Goal: Task Accomplishment & Management: Manage account settings

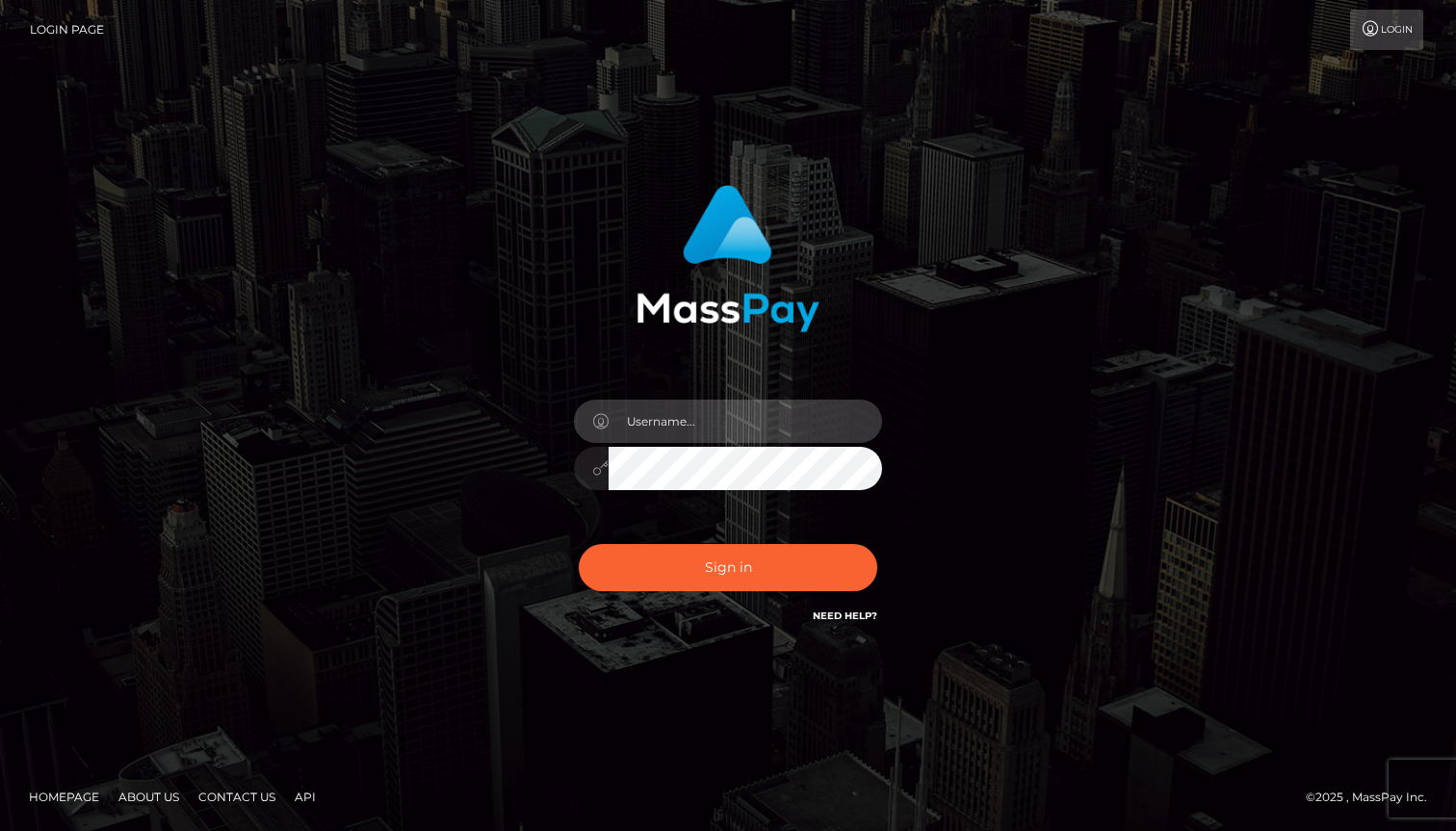
click at [710, 406] on input "text" at bounding box center [745, 421] width 273 height 44
type input "caro.roos@icloud.com"
click at [579, 544] on button "Sign in" at bounding box center [728, 568] width 298 height 47
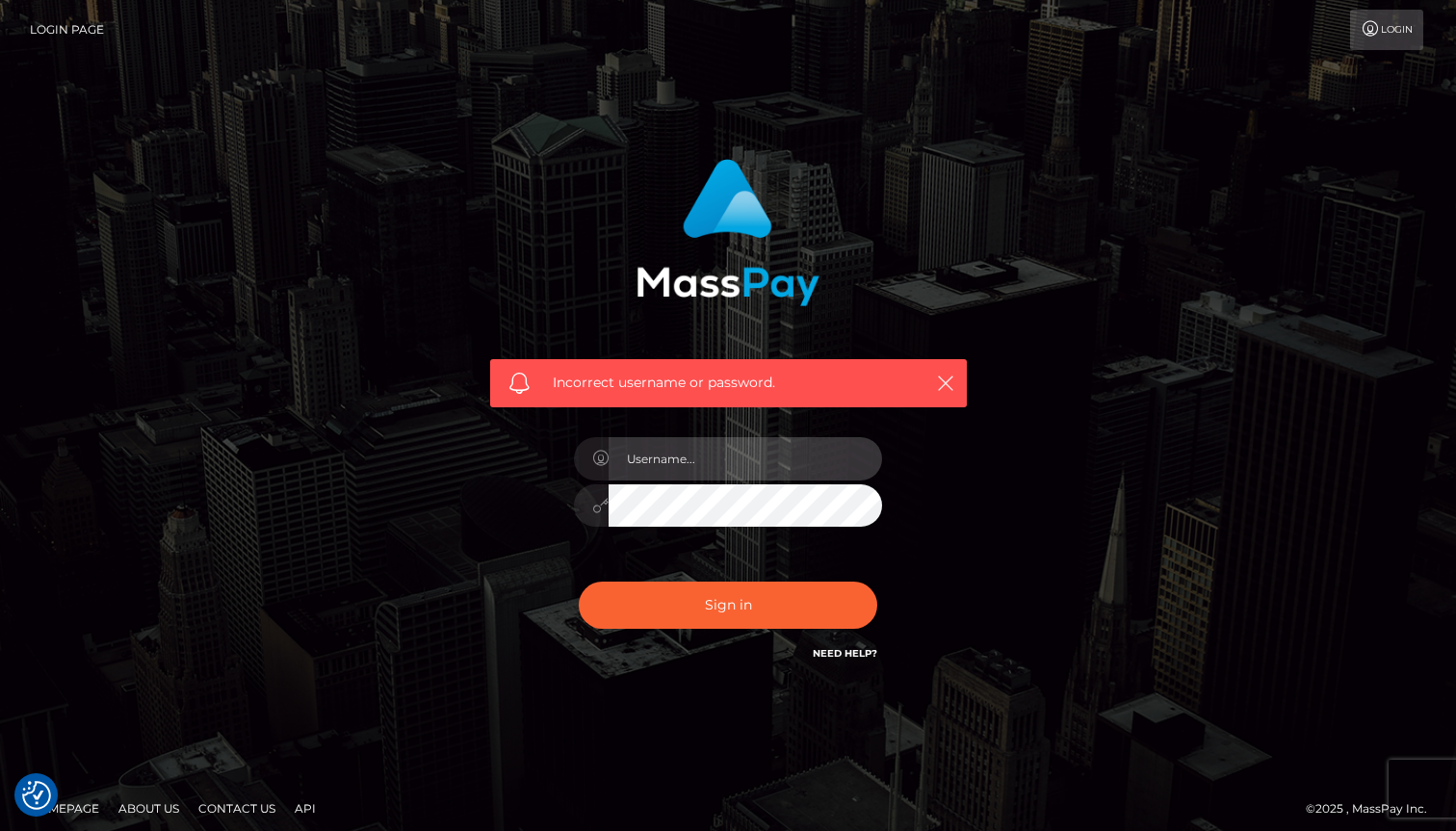
click at [788, 455] on input "text" at bounding box center [745, 459] width 273 height 44
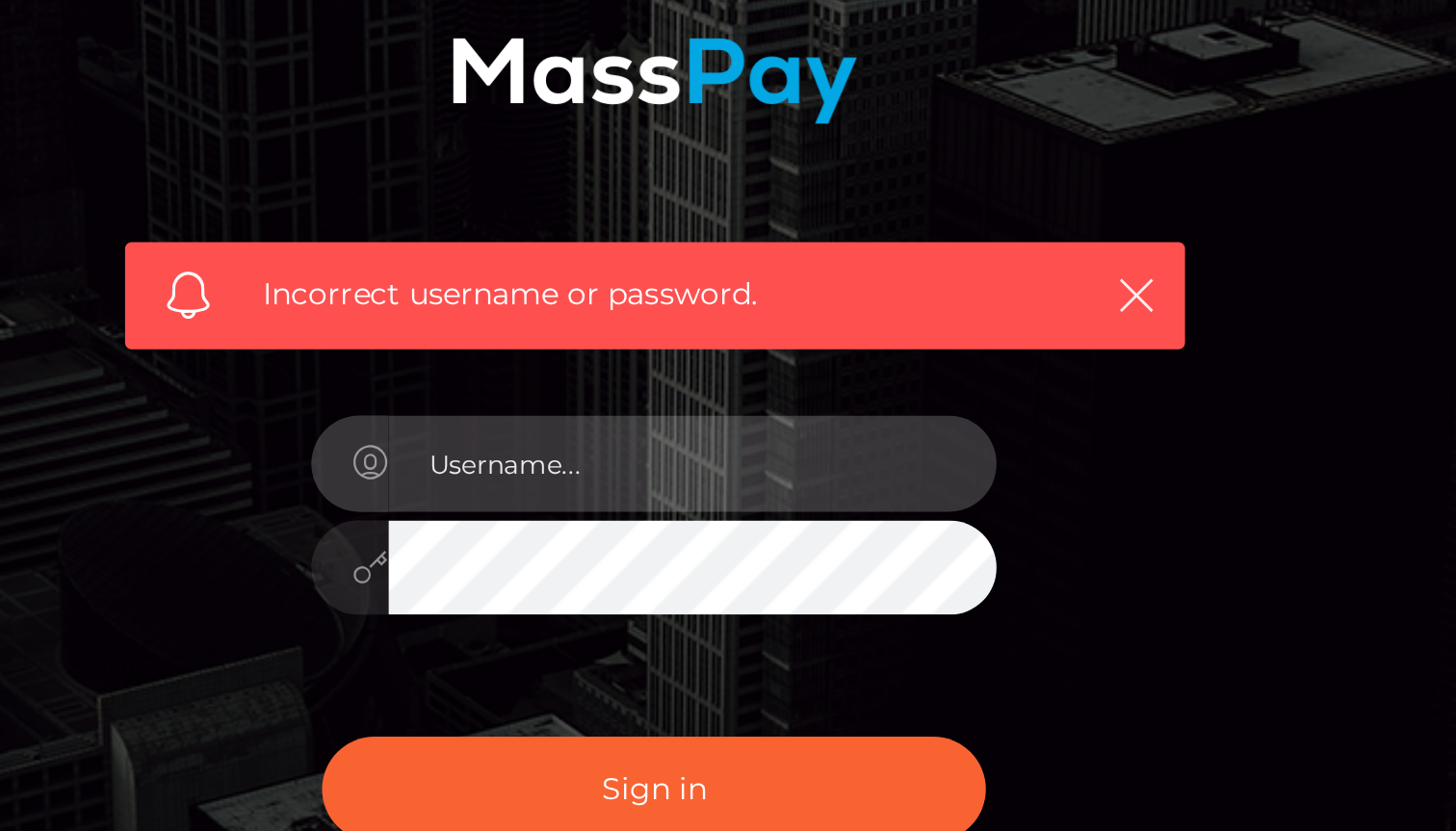
click at [788, 455] on input "text" at bounding box center [745, 459] width 273 height 44
type input "[EMAIL_ADDRESS][PERSON_NAME][DOMAIN_NAME]"
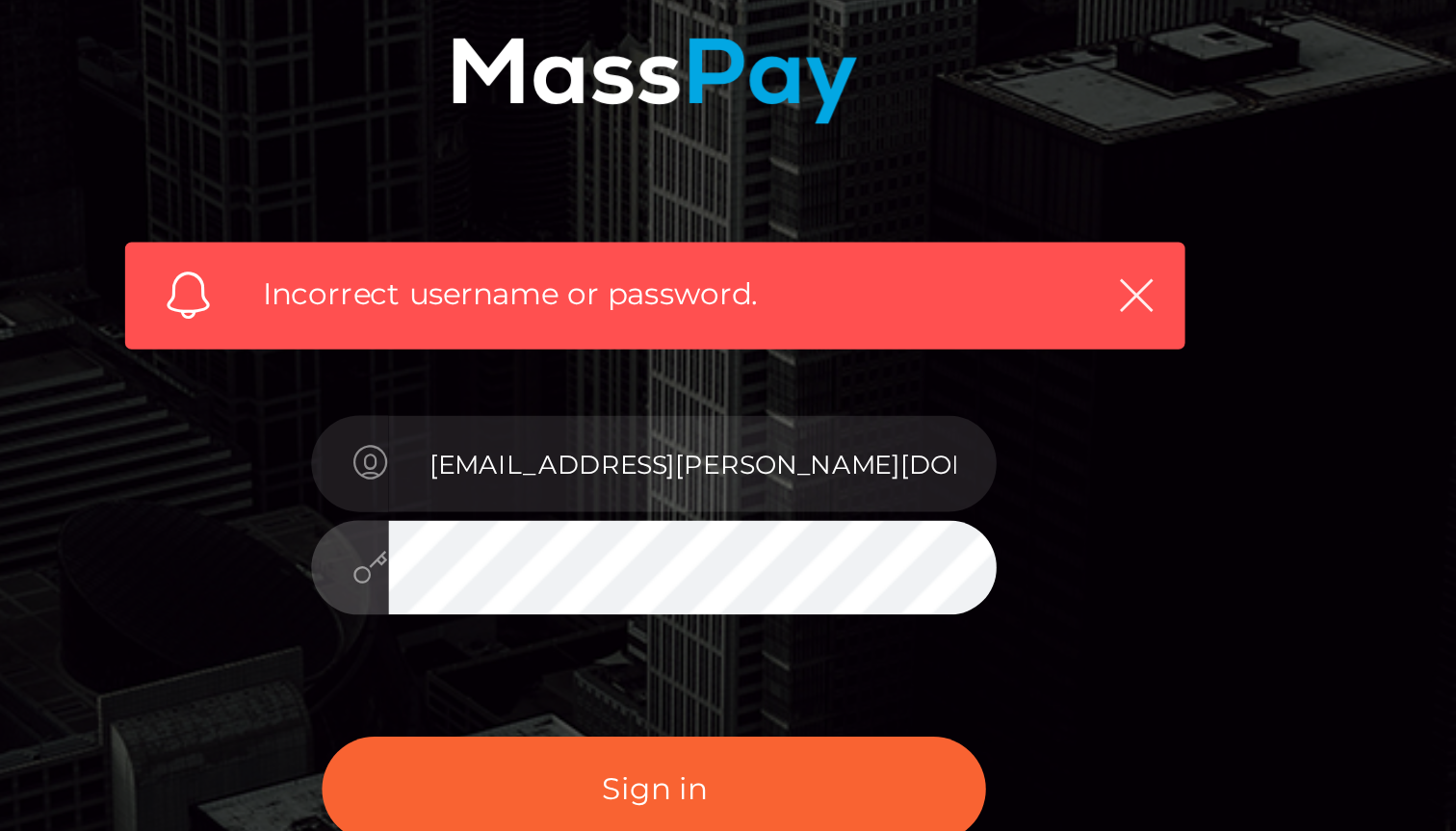
click at [579, 582] on button "Sign in" at bounding box center [728, 605] width 298 height 47
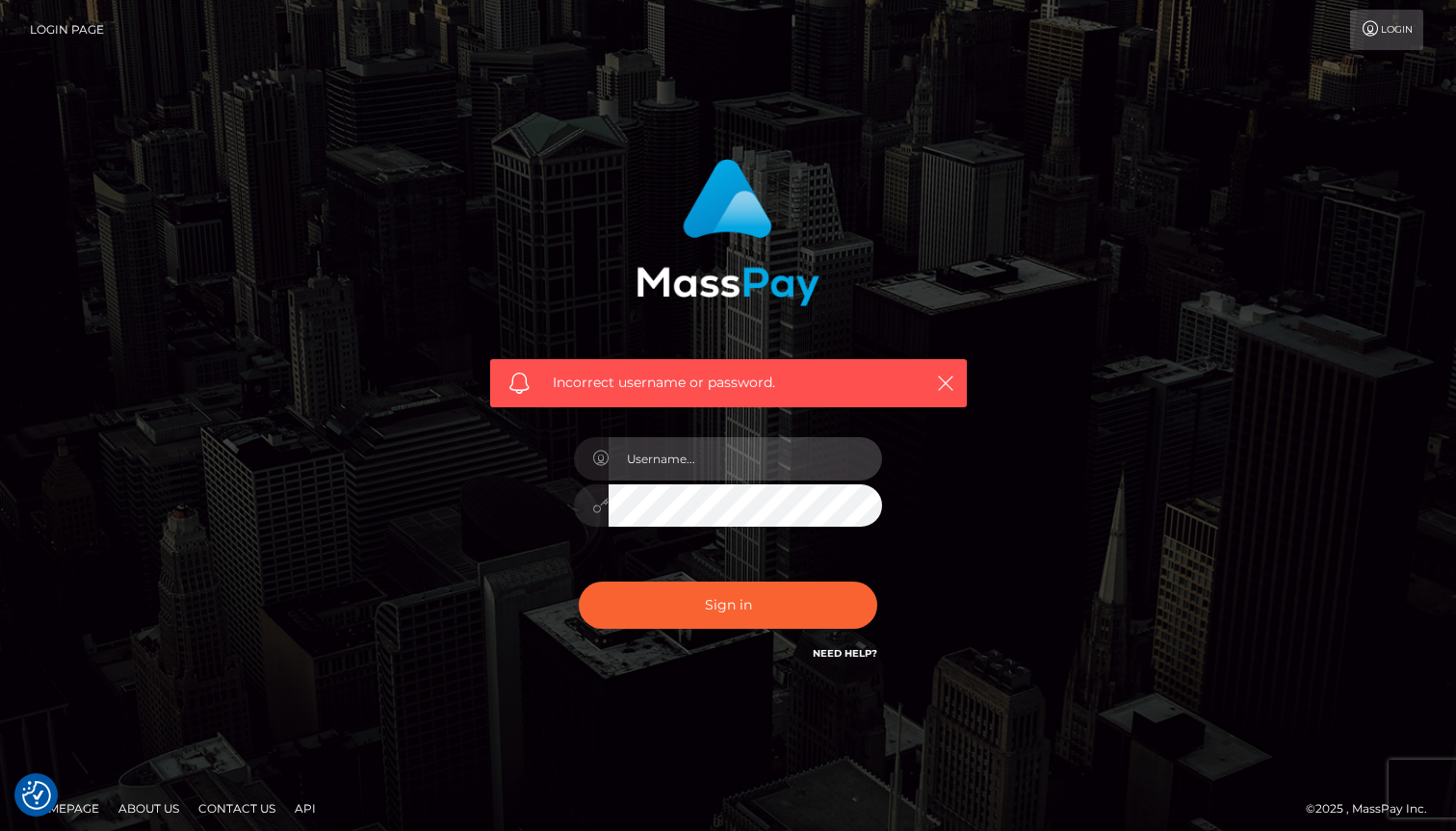
click at [663, 465] on input "text" at bounding box center [745, 459] width 273 height 44
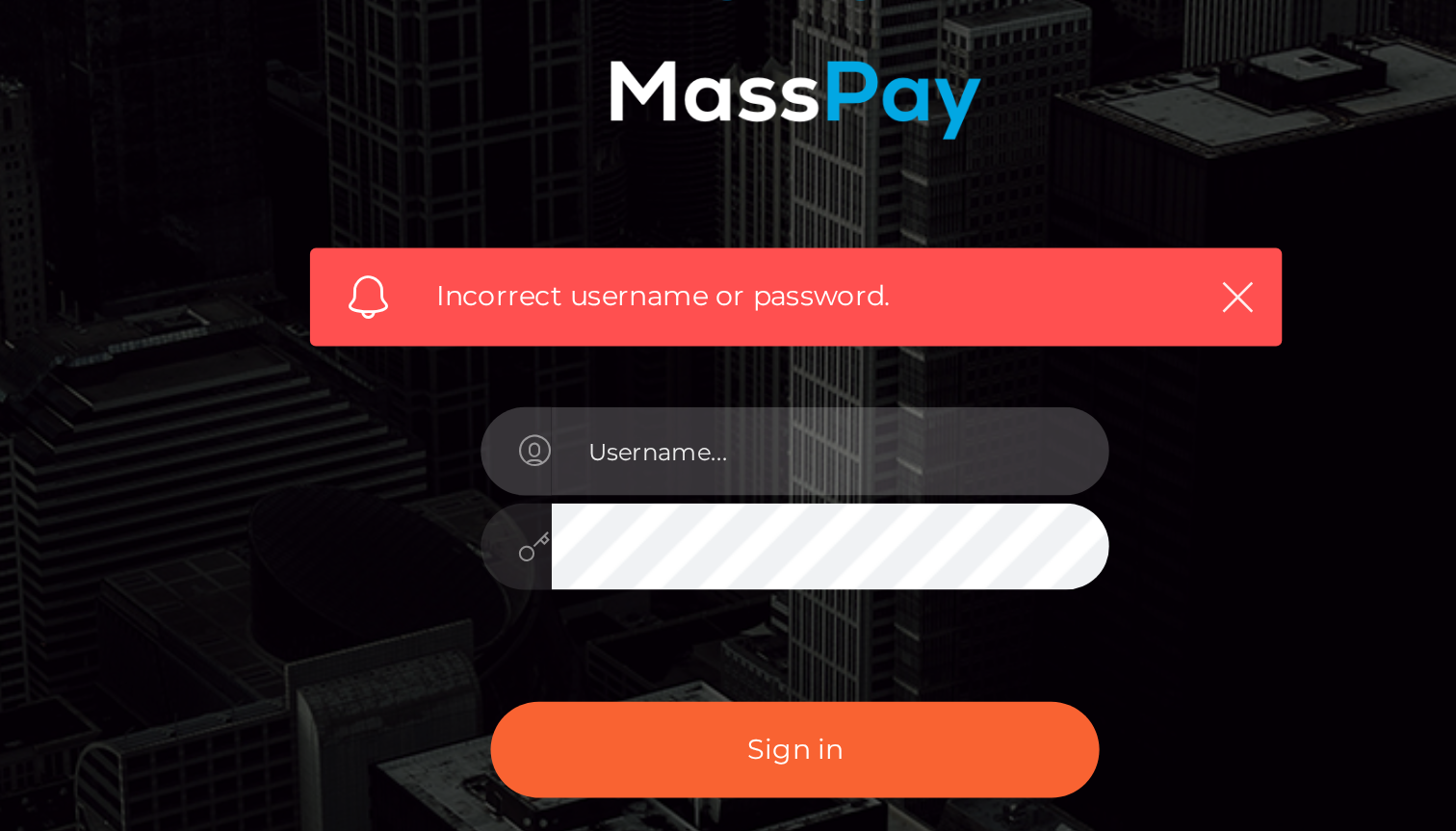
click at [669, 463] on input "text" at bounding box center [745, 459] width 273 height 44
type input "[EMAIL_ADDRESS][PERSON_NAME][DOMAIN_NAME]"
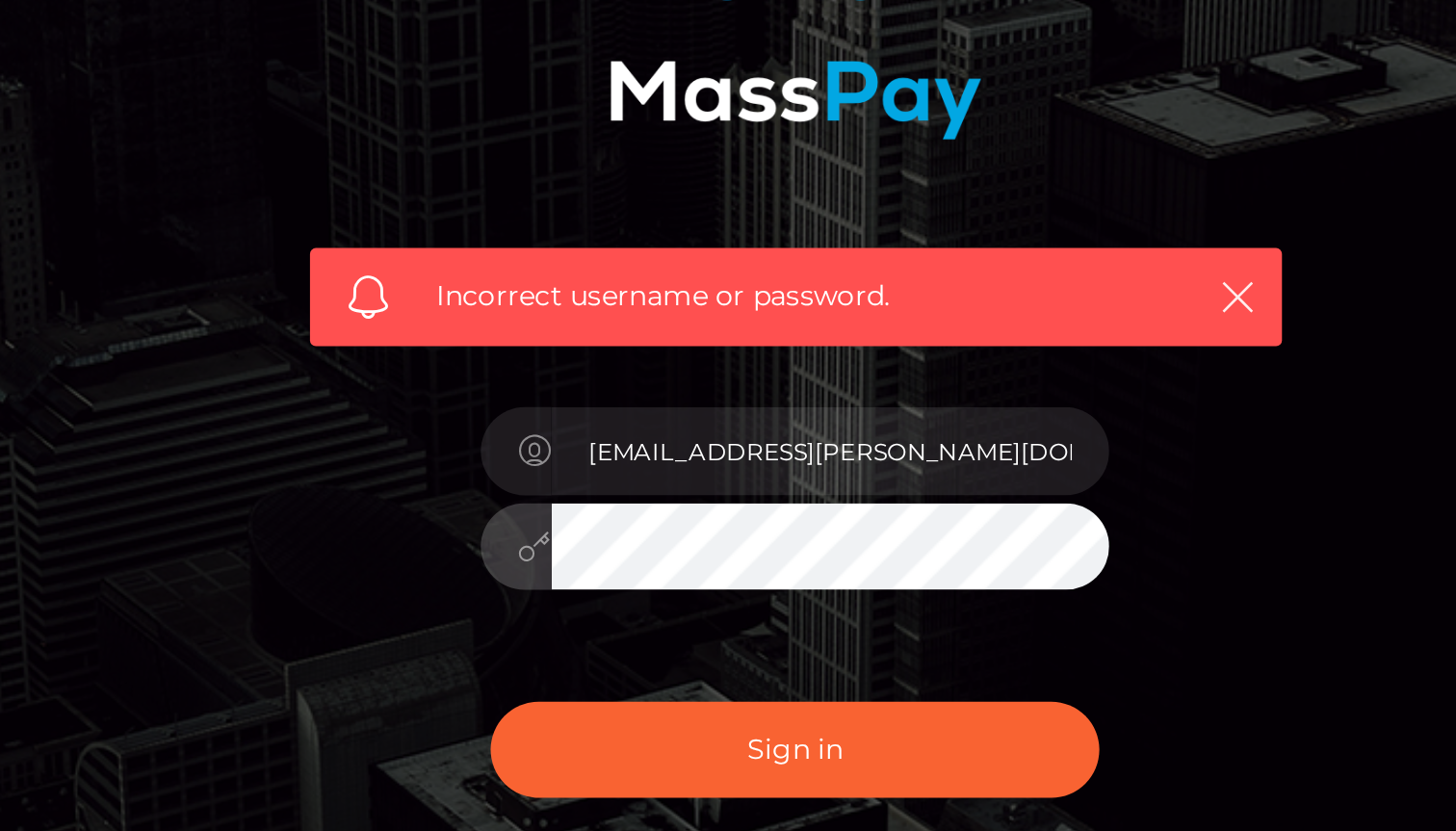
click at [579, 582] on button "Sign in" at bounding box center [728, 605] width 298 height 47
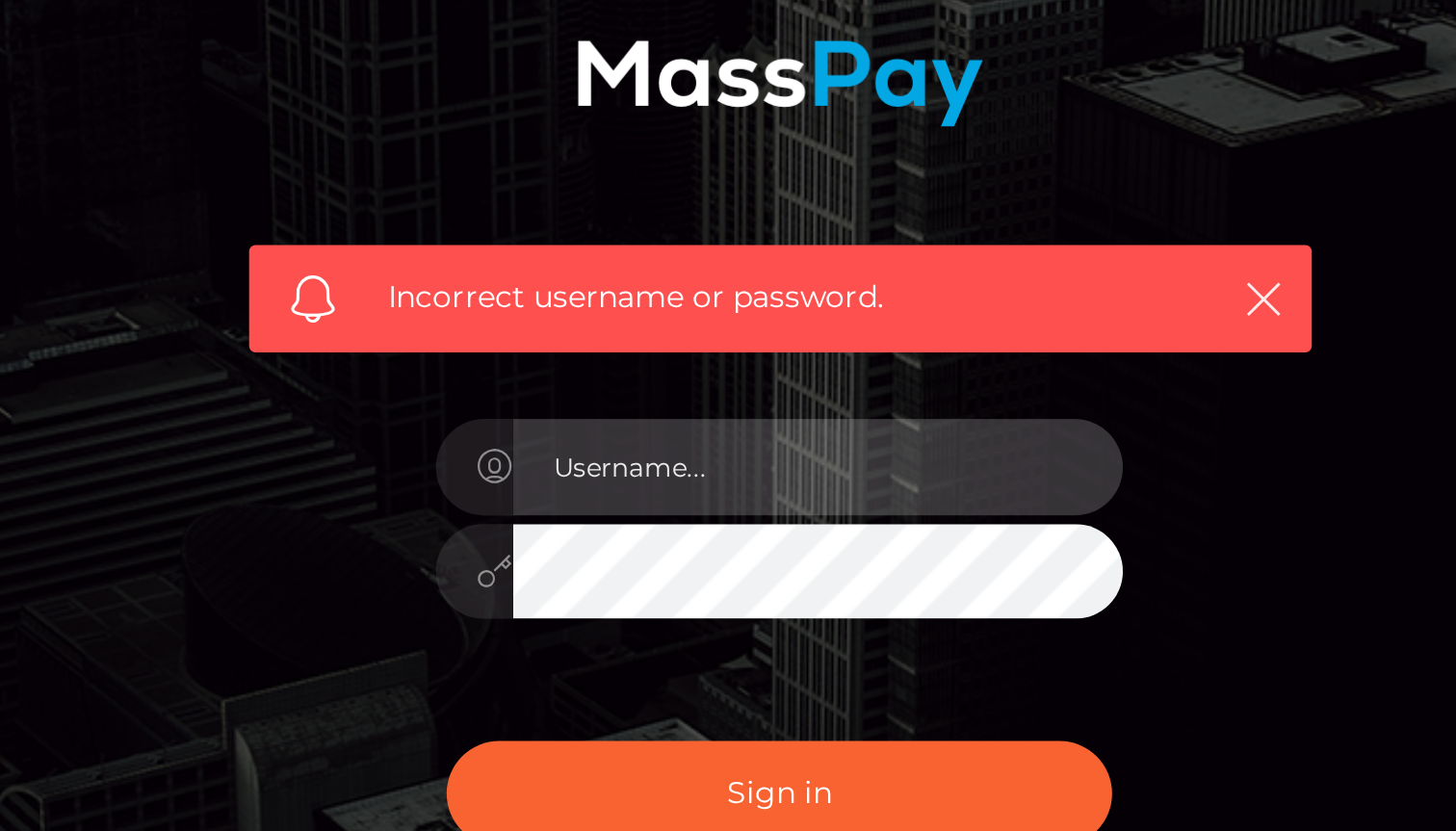
click at [685, 452] on input "text" at bounding box center [745, 459] width 273 height 44
type input "caro.roos@icloud.com"
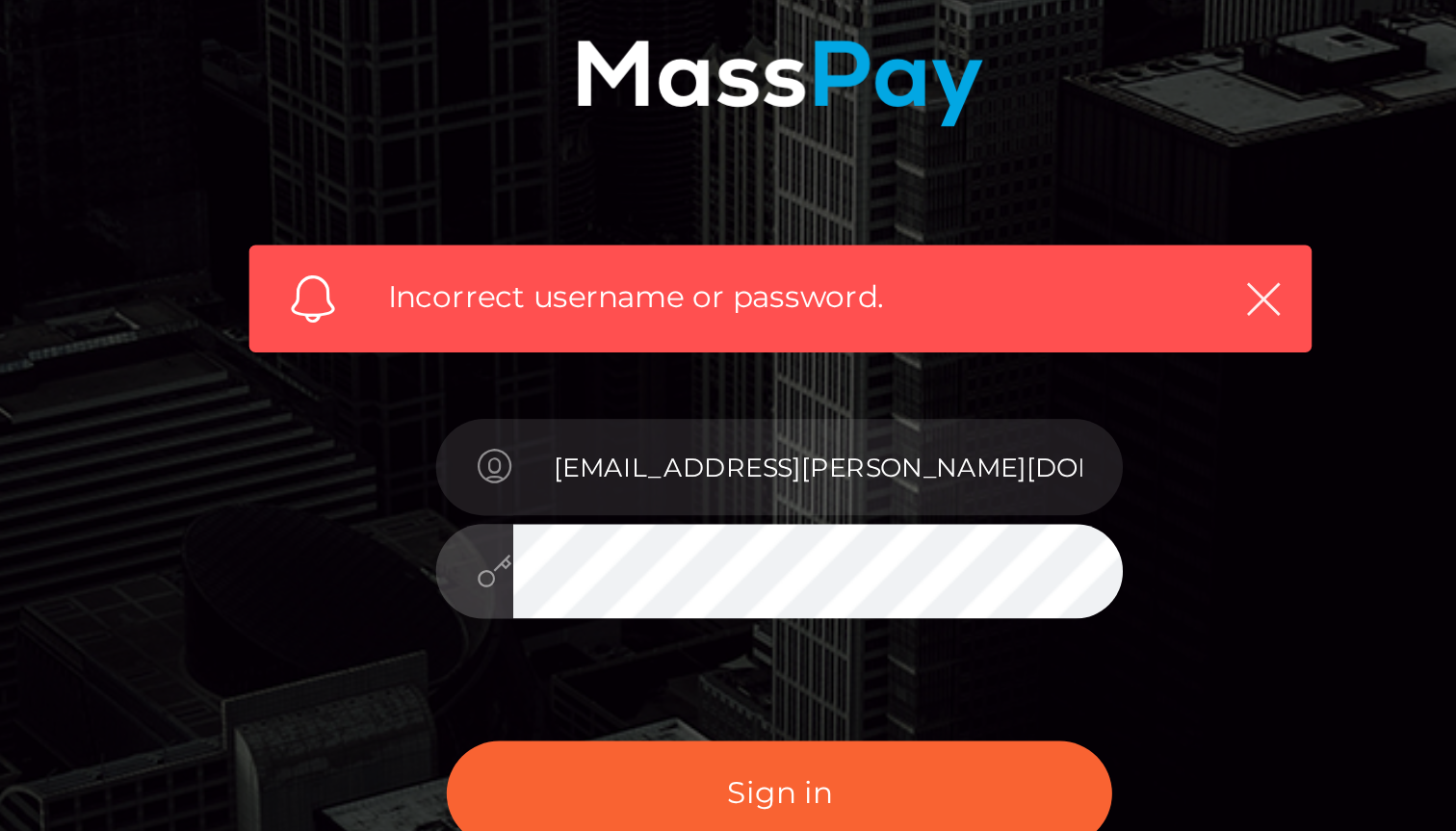
click at [579, 582] on button "Sign in" at bounding box center [728, 605] width 298 height 47
